Goal: Check status: Check status

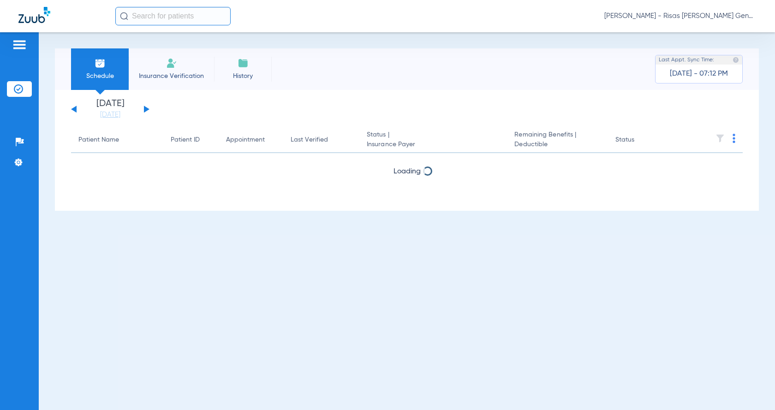
click at [145, 108] on button at bounding box center [147, 109] width 6 height 7
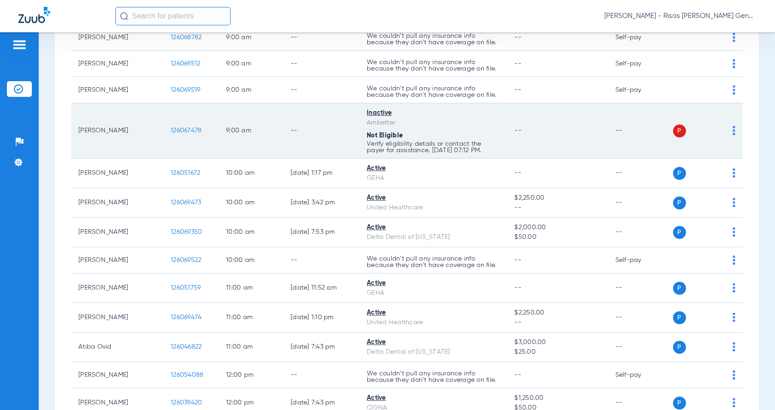
scroll to position [138, 0]
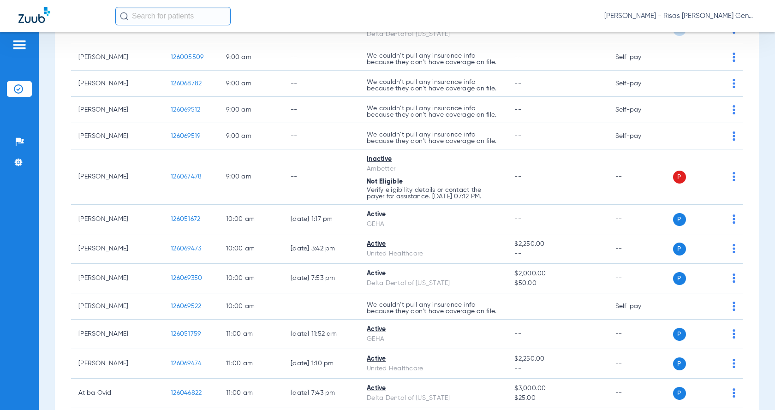
click at [52, 147] on div "Schedule Insurance Verification History Last Appt. Sync Time: Today - 07:14 PM …" at bounding box center [407, 221] width 736 height 378
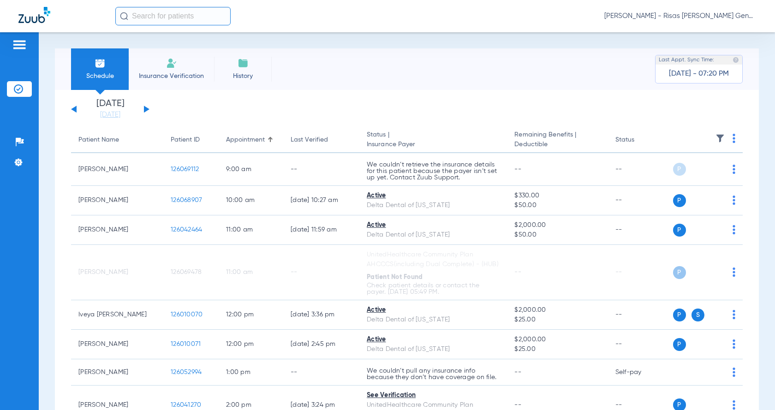
click at [147, 109] on button at bounding box center [147, 109] width 6 height 7
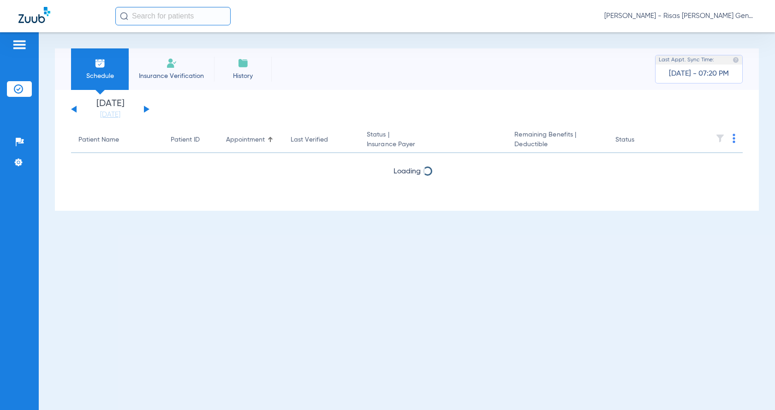
click at [147, 109] on button at bounding box center [147, 109] width 6 height 7
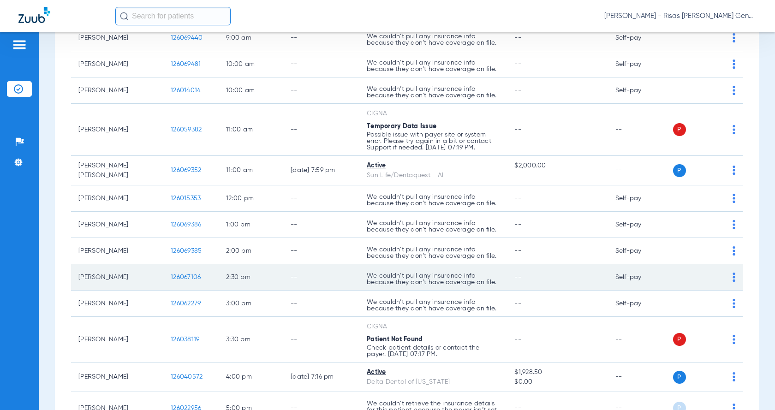
scroll to position [185, 0]
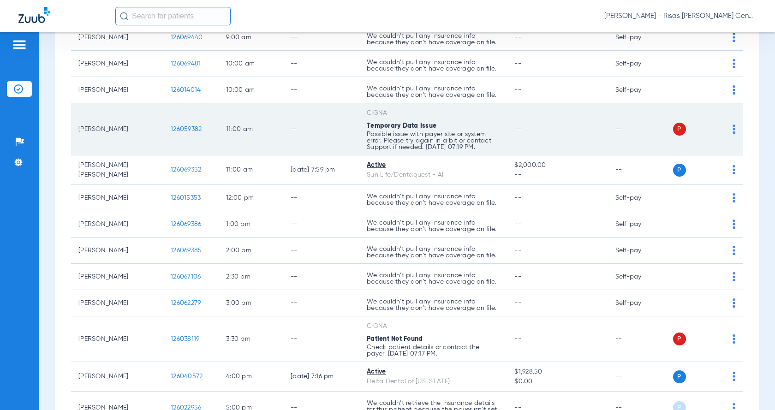
click at [281, 147] on td "11:00 AM" at bounding box center [251, 129] width 65 height 52
